Goal: Task Accomplishment & Management: Use online tool/utility

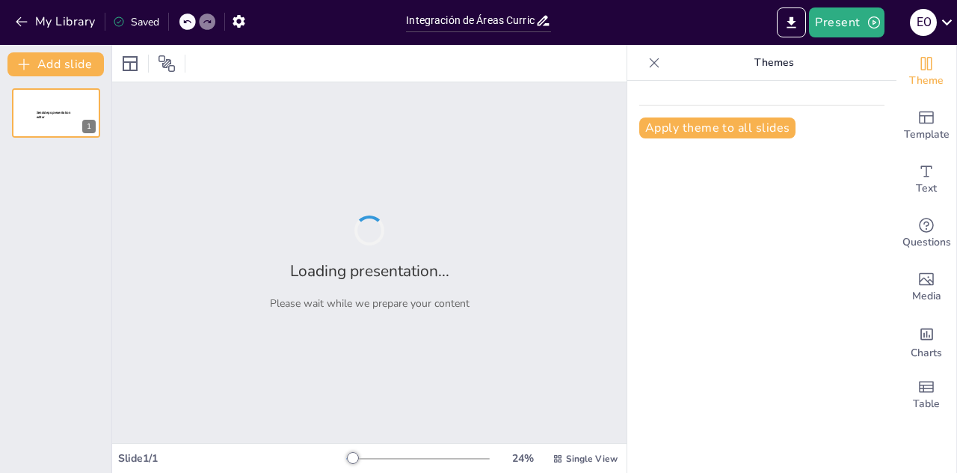
type input "Integración de Áreas Curriculares en la Educación Primaria: Un Modelo para Terc…"
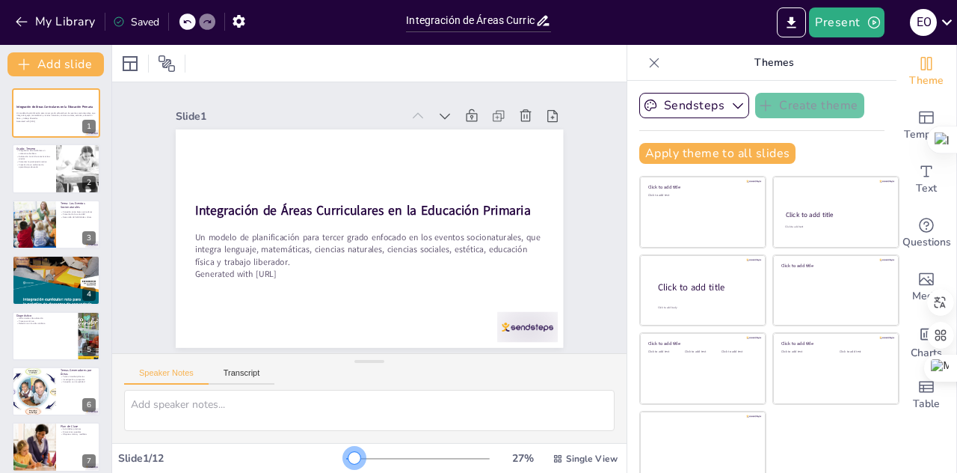
click at [348, 455] on div at bounding box center [354, 458] width 12 height 12
click at [650, 61] on icon at bounding box center [655, 63] width 10 height 10
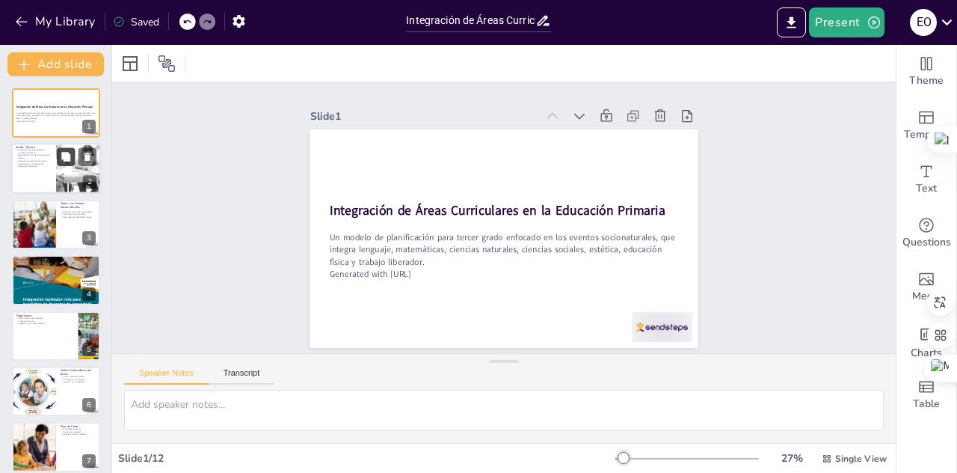
click at [64, 159] on icon at bounding box center [65, 157] width 9 height 9
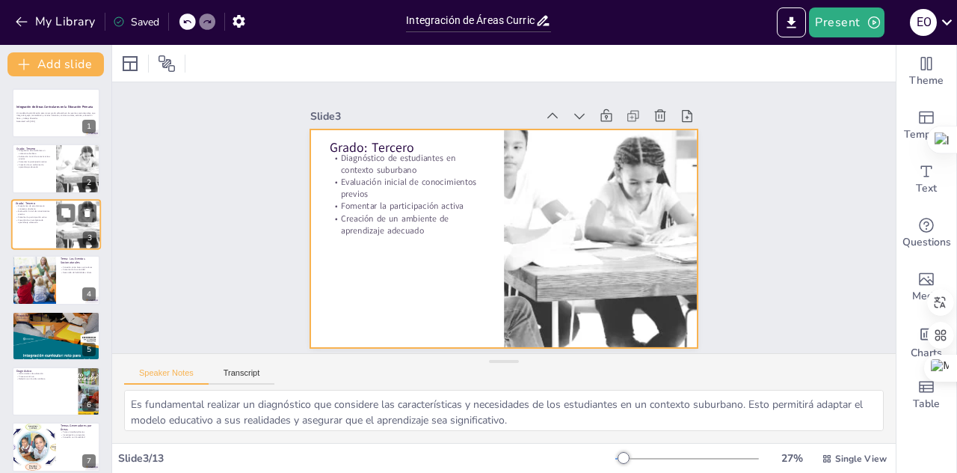
click at [36, 228] on div at bounding box center [56, 224] width 90 height 51
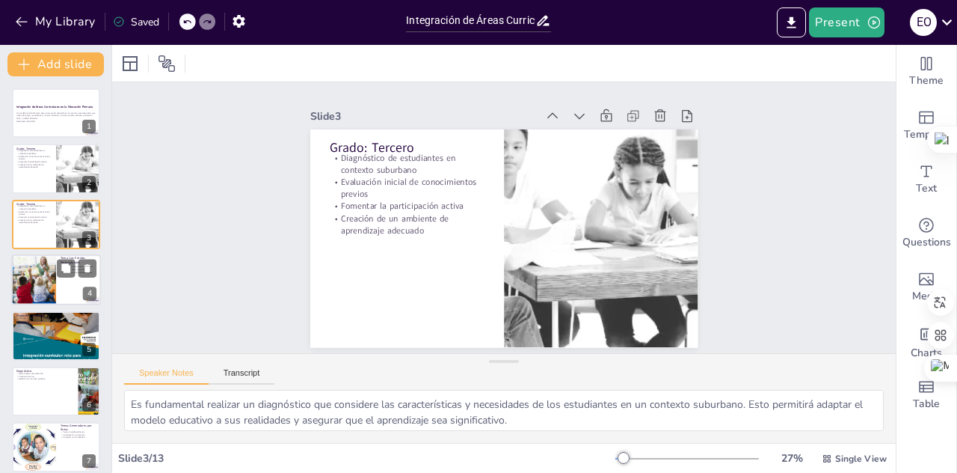
click at [55, 286] on div at bounding box center [33, 279] width 71 height 51
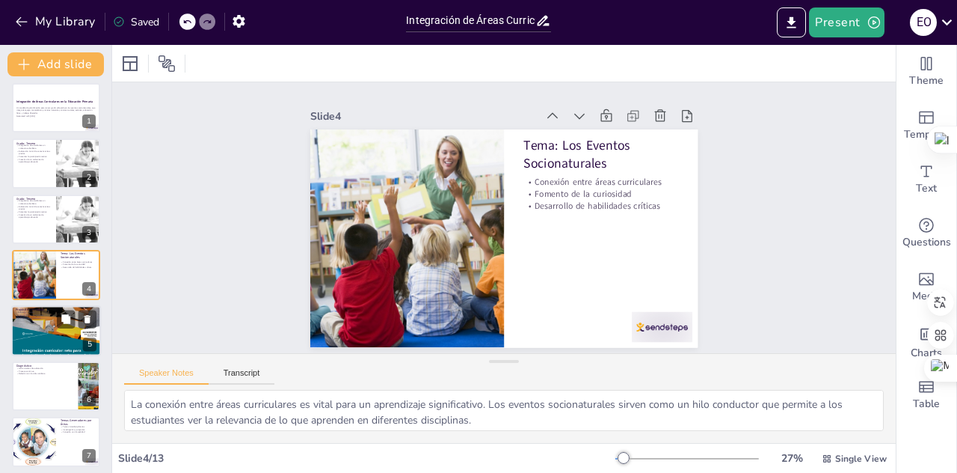
click at [60, 332] on div at bounding box center [56, 330] width 90 height 120
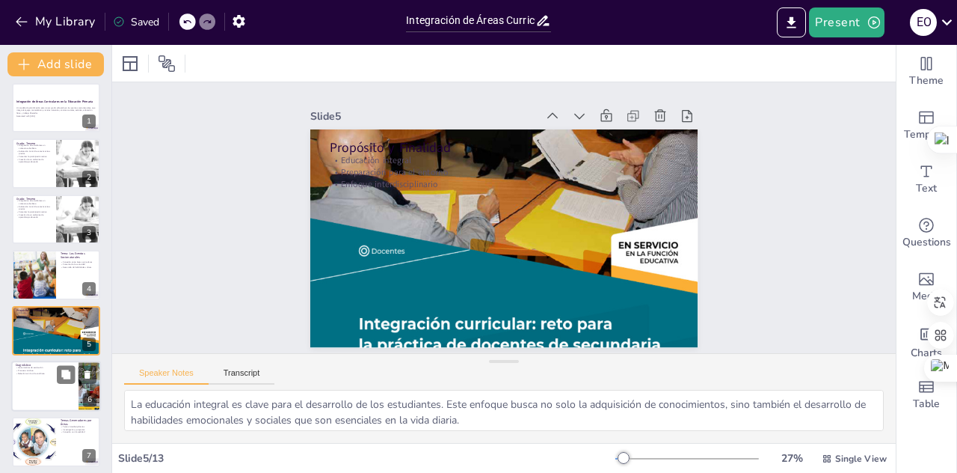
scroll to position [61, 0]
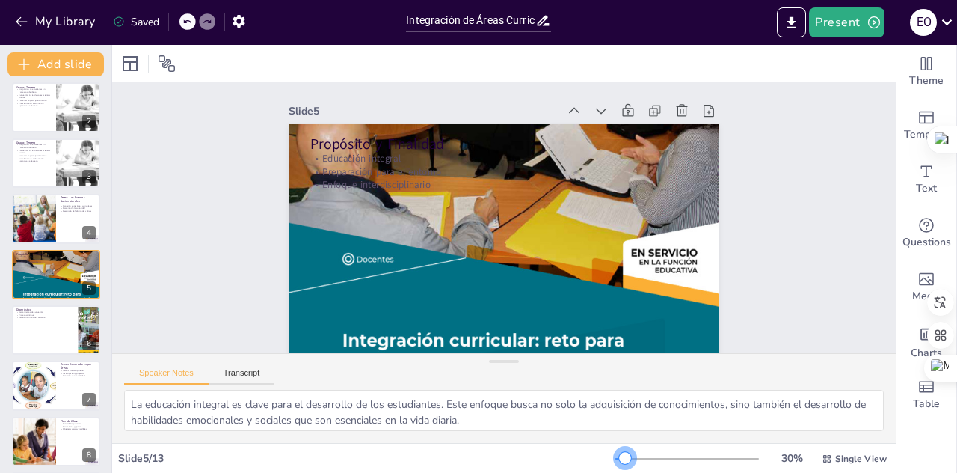
click at [619, 455] on div at bounding box center [625, 458] width 12 height 12
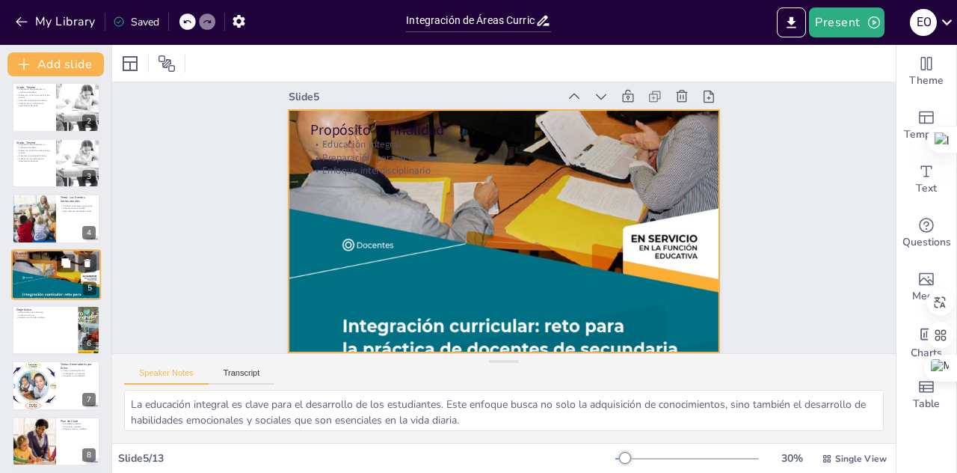
scroll to position [25, 0]
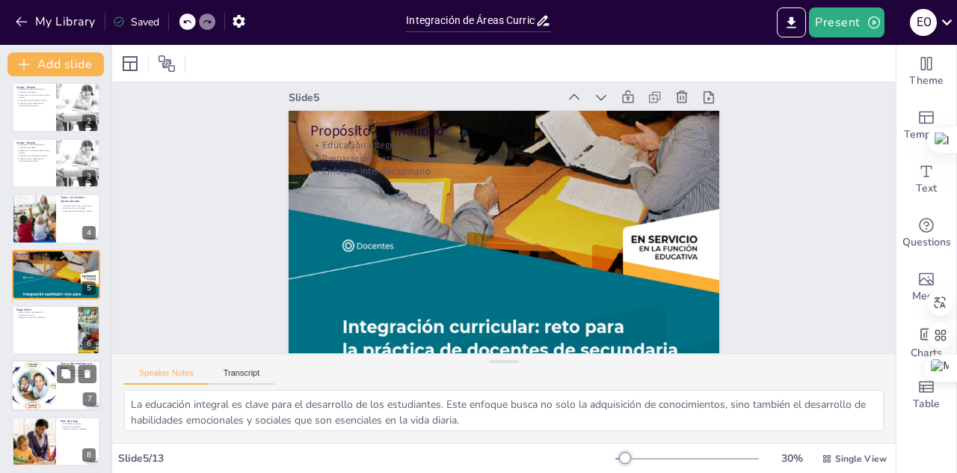
click at [53, 340] on div at bounding box center [56, 329] width 88 height 49
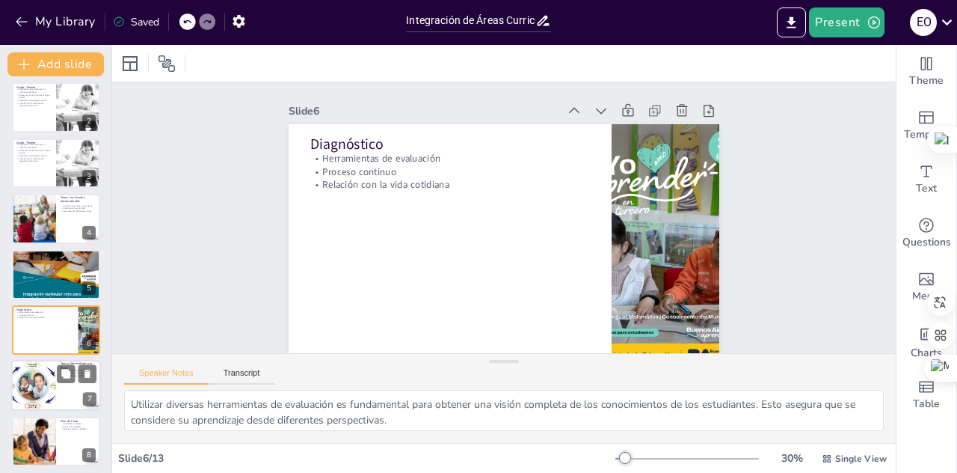
scroll to position [117, 0]
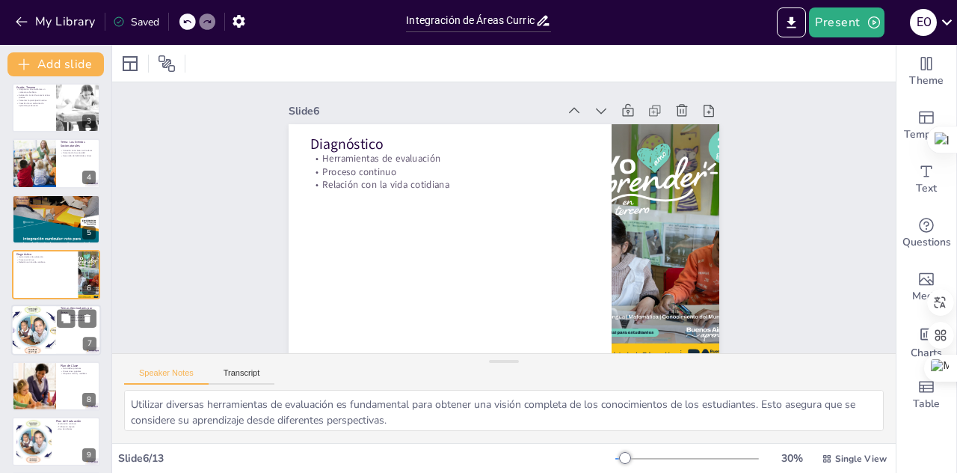
click at [44, 328] on div at bounding box center [34, 330] width 72 height 51
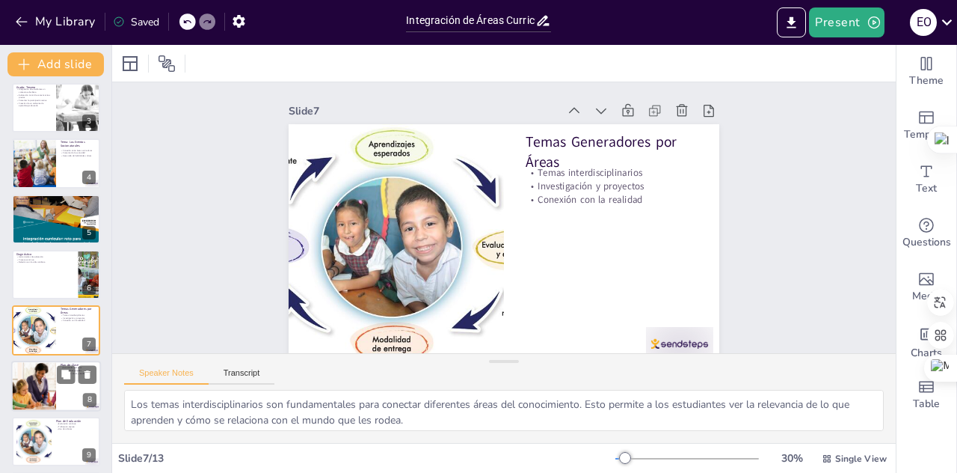
scroll to position [172, 0]
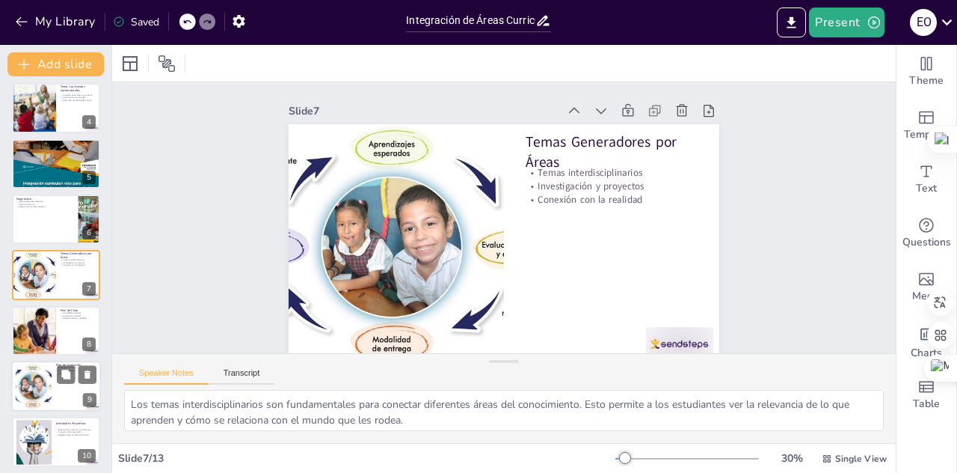
click at [52, 388] on div at bounding box center [56, 385] width 90 height 51
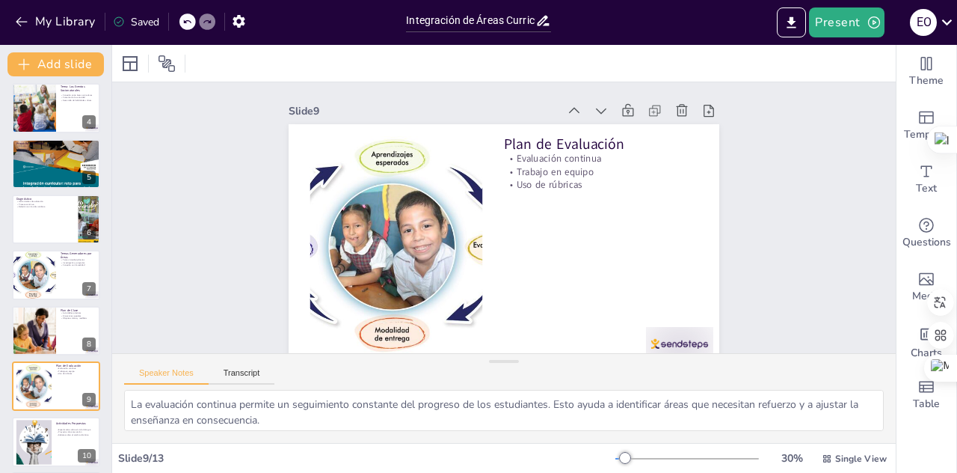
scroll to position [283, 0]
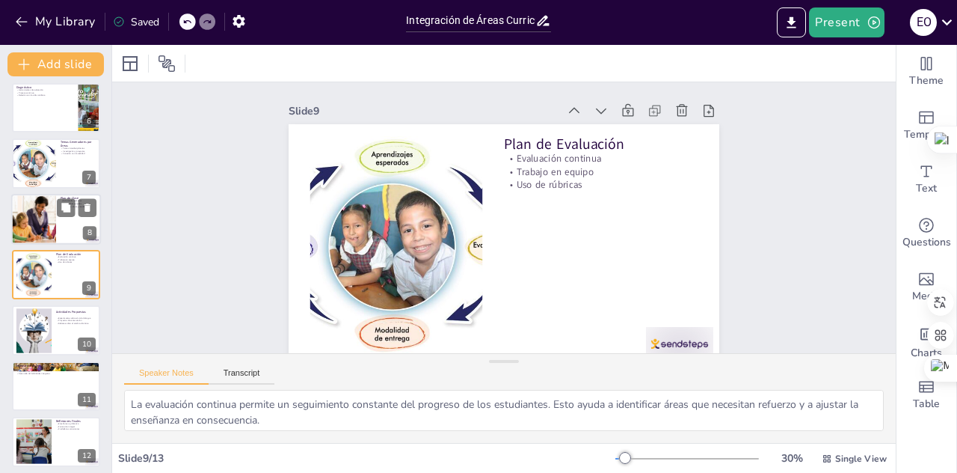
click at [59, 221] on div at bounding box center [56, 219] width 90 height 51
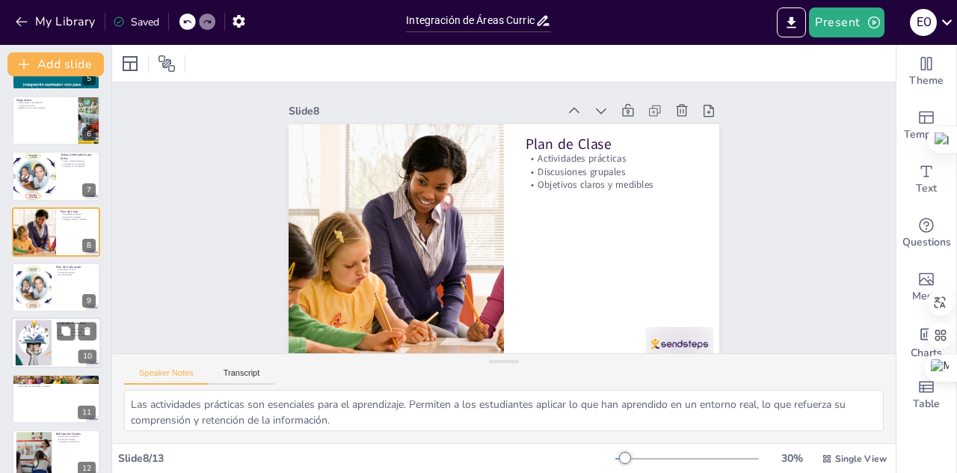
scroll to position [302, 0]
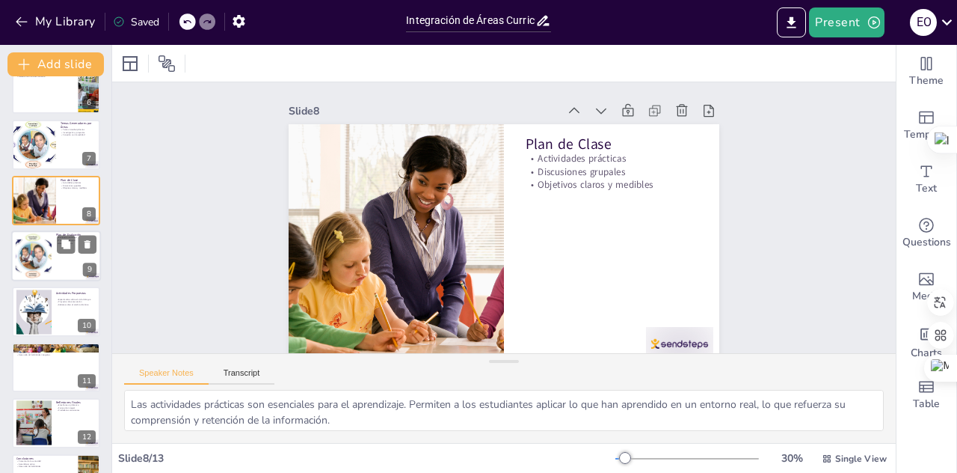
click at [67, 263] on div at bounding box center [56, 255] width 90 height 51
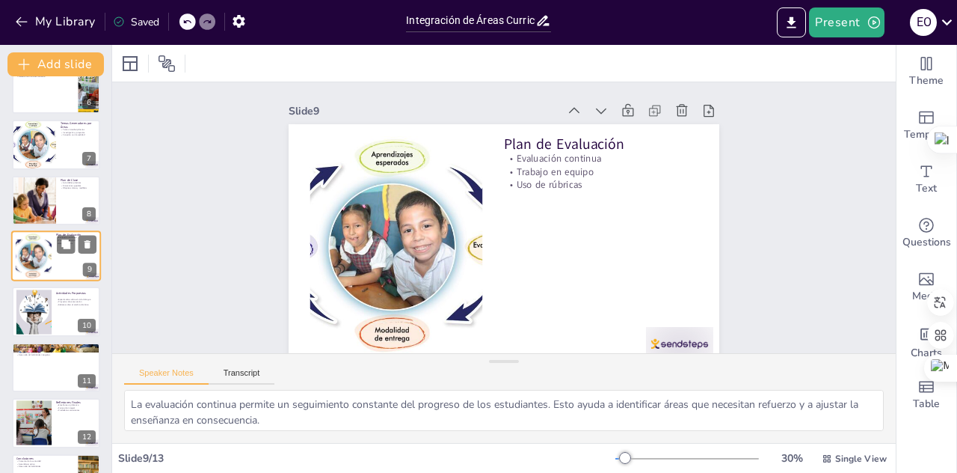
scroll to position [283, 0]
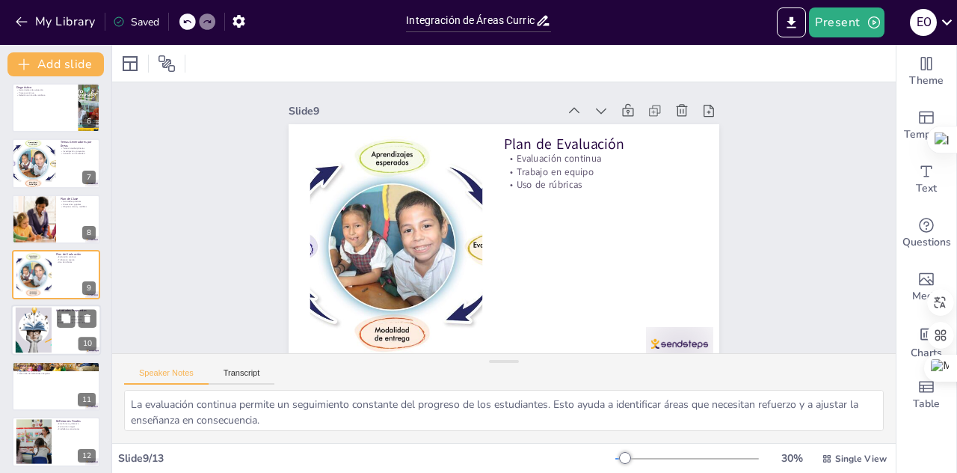
click at [61, 328] on div at bounding box center [56, 330] width 90 height 51
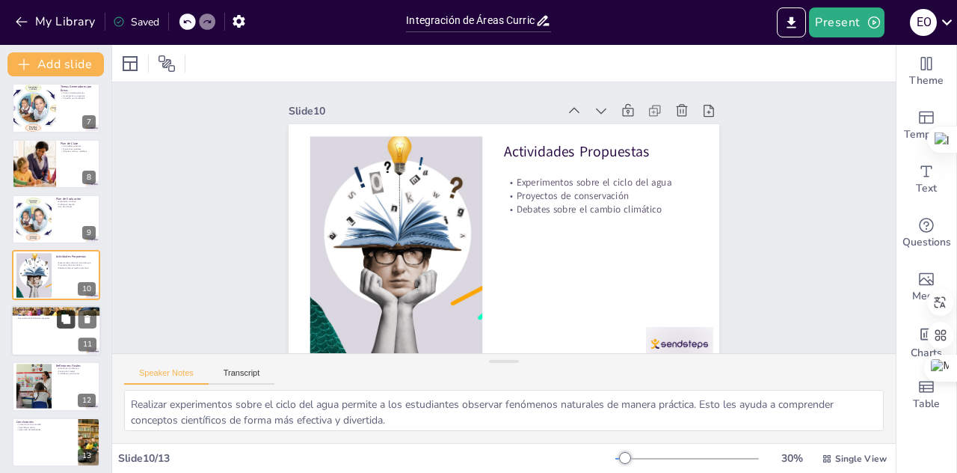
scroll to position [344, 0]
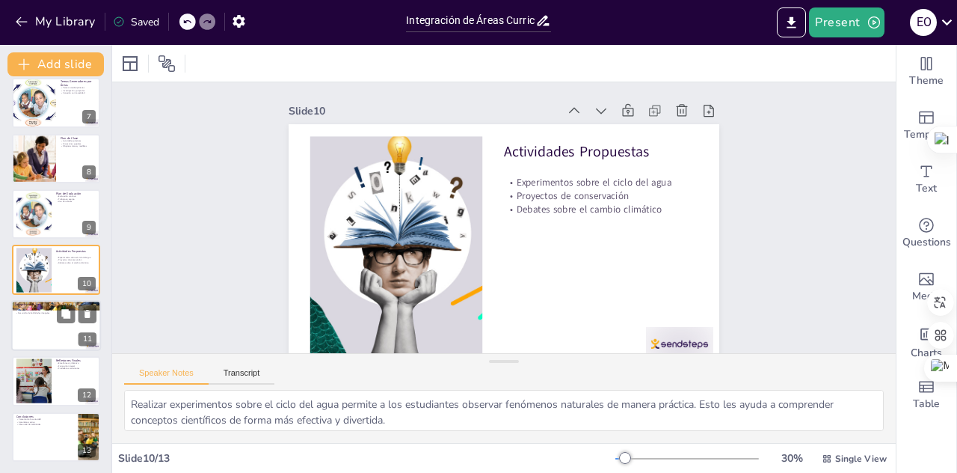
click at [40, 321] on div at bounding box center [56, 325] width 90 height 51
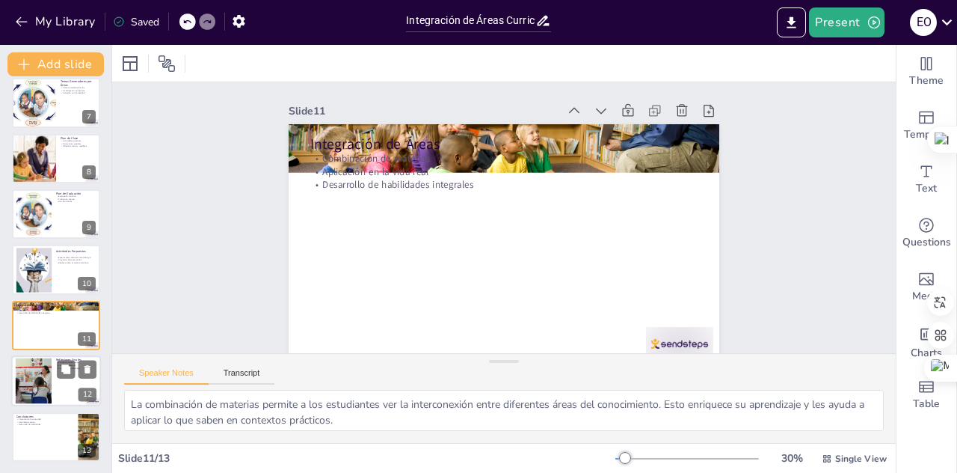
click at [64, 381] on div at bounding box center [56, 380] width 90 height 51
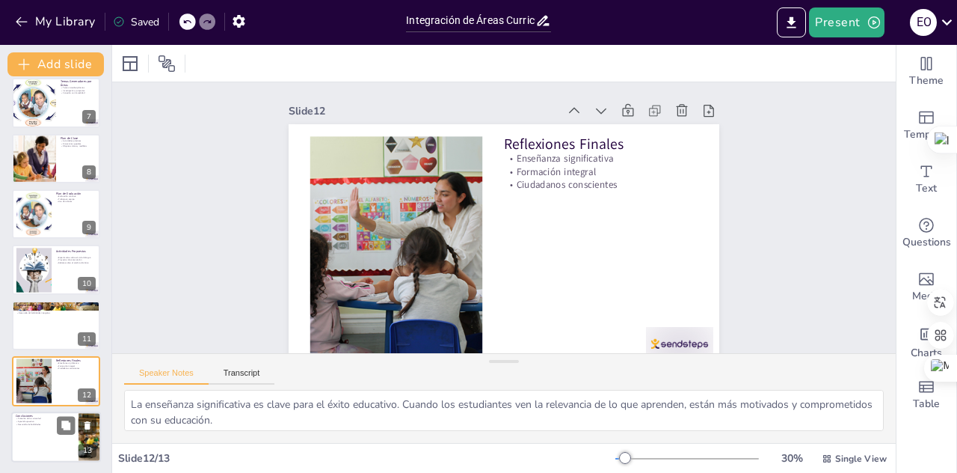
click at [61, 441] on div at bounding box center [56, 436] width 90 height 51
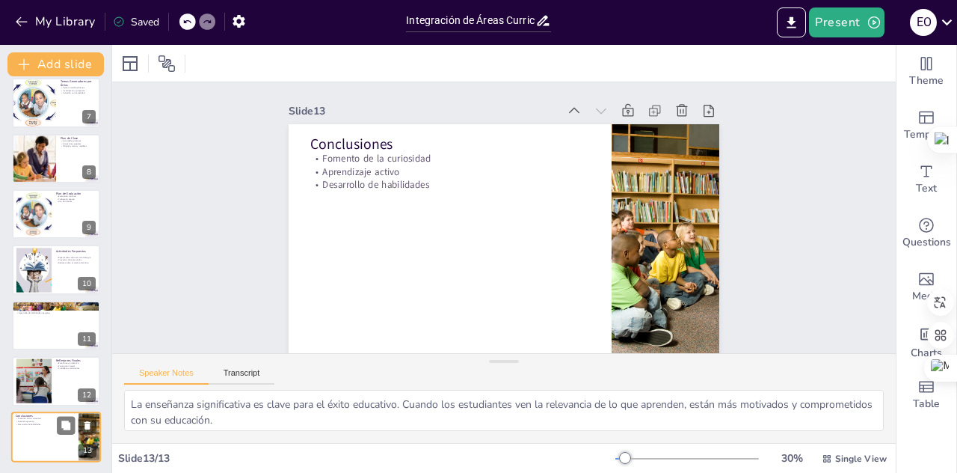
type textarea "Fomentar la curiosidad es fundamental para el aprendizaje. Este modelo busca qu…"
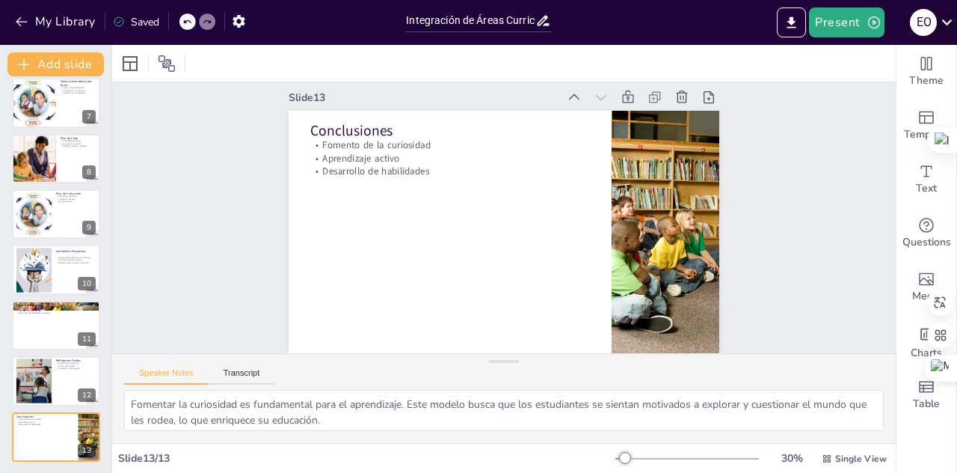
click at [924, 25] on div "E O" at bounding box center [923, 22] width 27 height 27
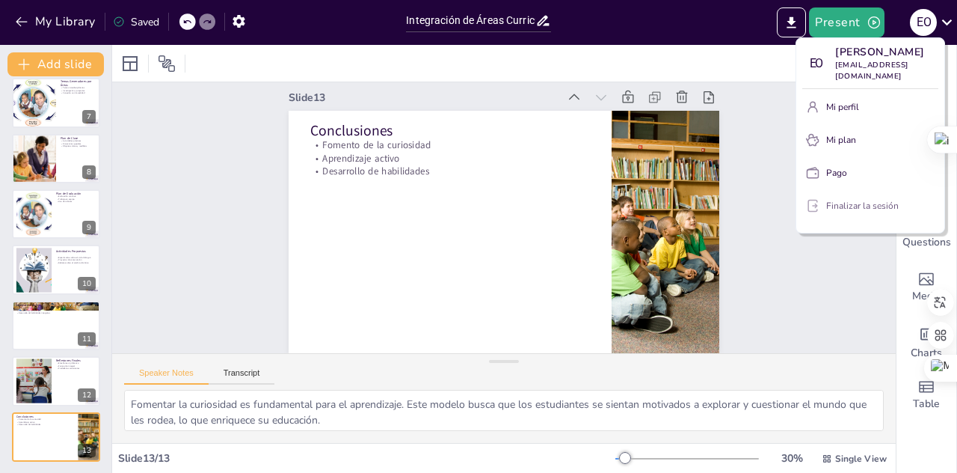
click at [849, 209] on font "Finalizar la sesión" at bounding box center [862, 206] width 73 height 12
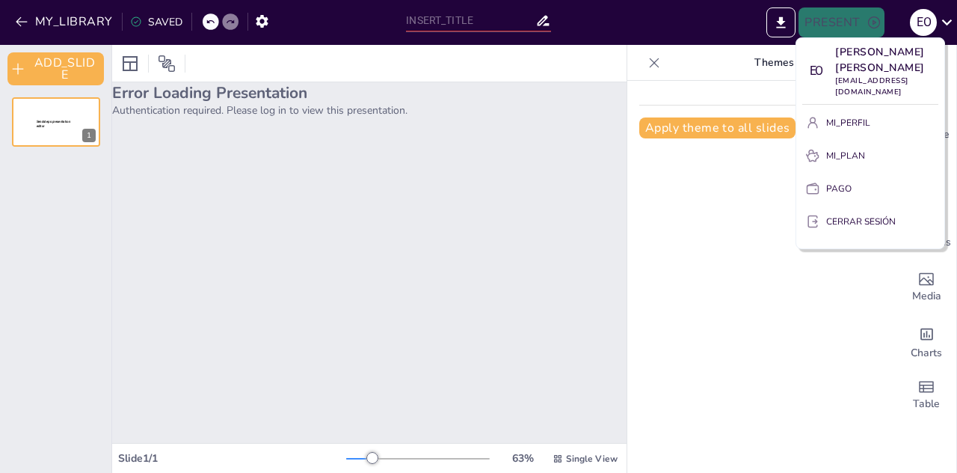
click at [841, 215] on font "CERRAR SESIÓN" at bounding box center [861, 221] width 70 height 12
